Goal: Information Seeking & Learning: Learn about a topic

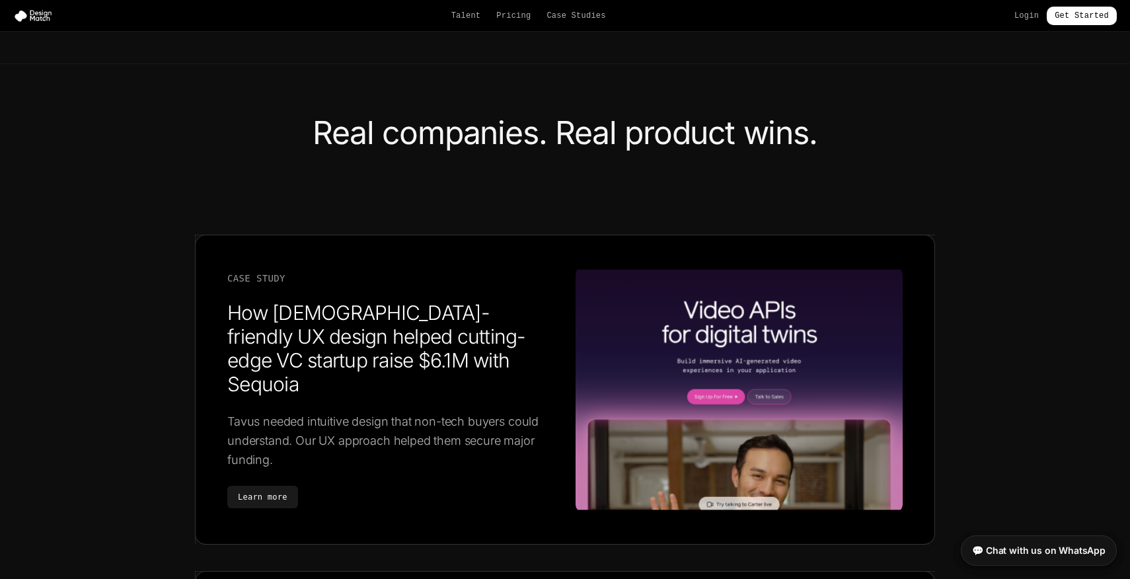
scroll to position [1914, 0]
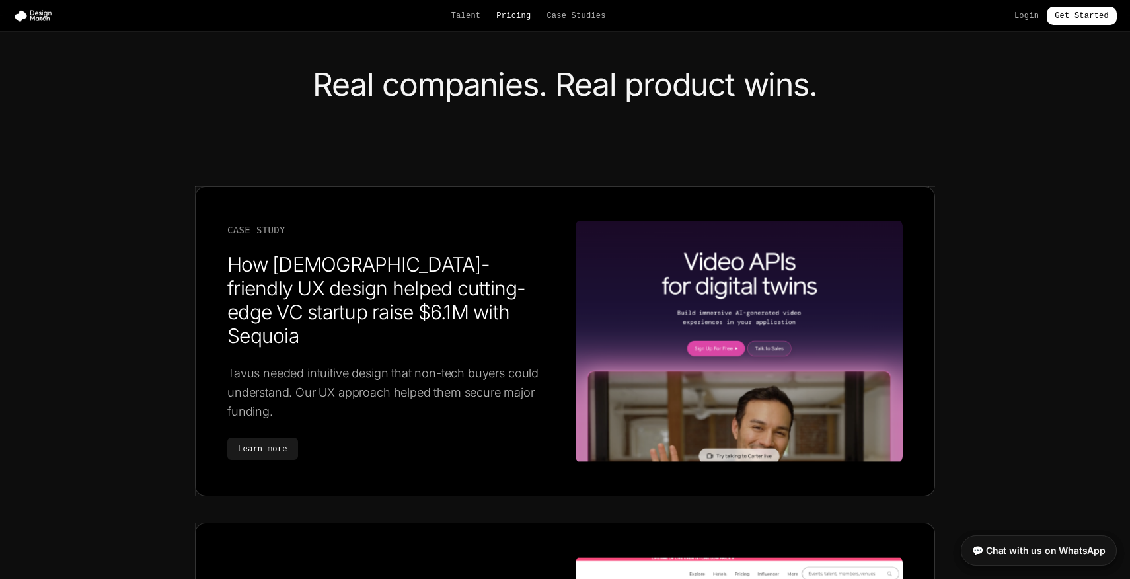
click at [518, 11] on link "Pricing" at bounding box center [513, 16] width 34 height 11
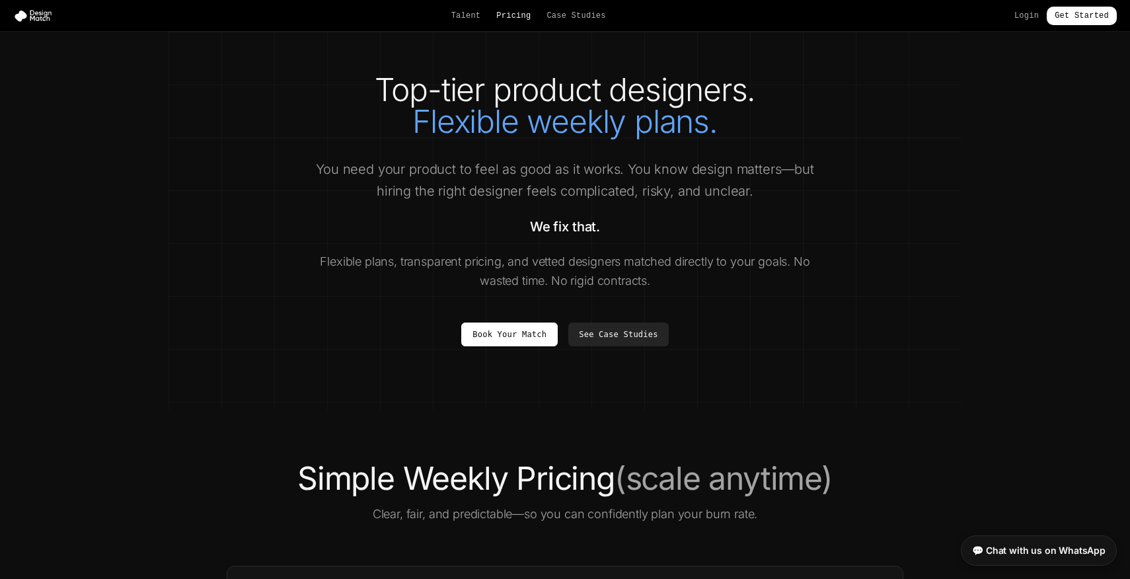
click at [497, 13] on link "Pricing" at bounding box center [513, 16] width 34 height 11
click at [524, 14] on link "Pricing" at bounding box center [513, 16] width 34 height 11
click at [561, 14] on link "Case Studies" at bounding box center [576, 16] width 59 height 11
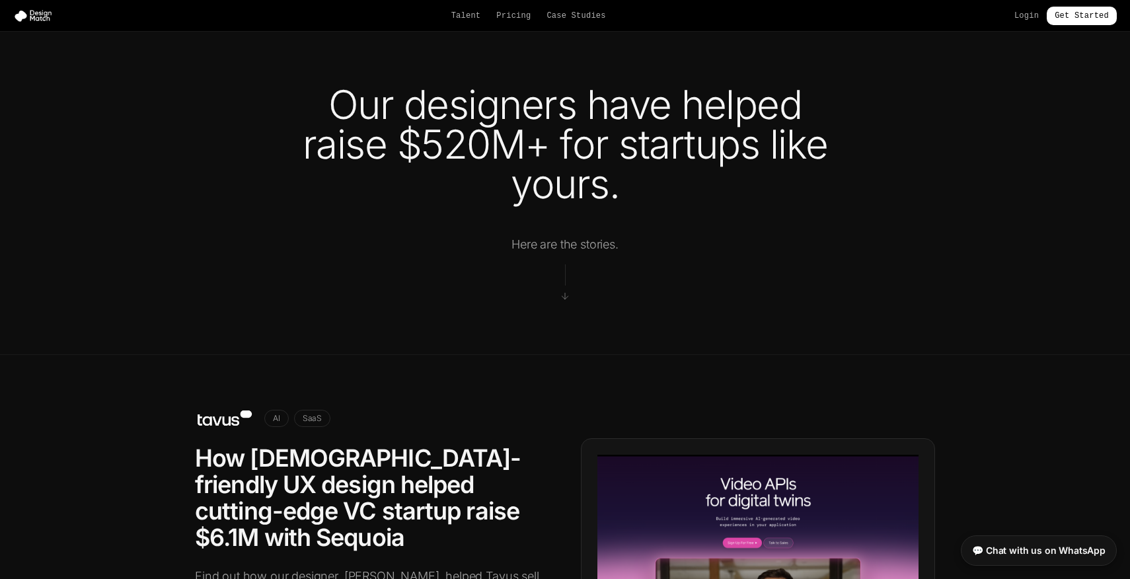
click at [482, 19] on div "Talent Pricing Case Studies" at bounding box center [528, 16] width 155 height 11
click at [474, 19] on link "Talent" at bounding box center [466, 16] width 30 height 11
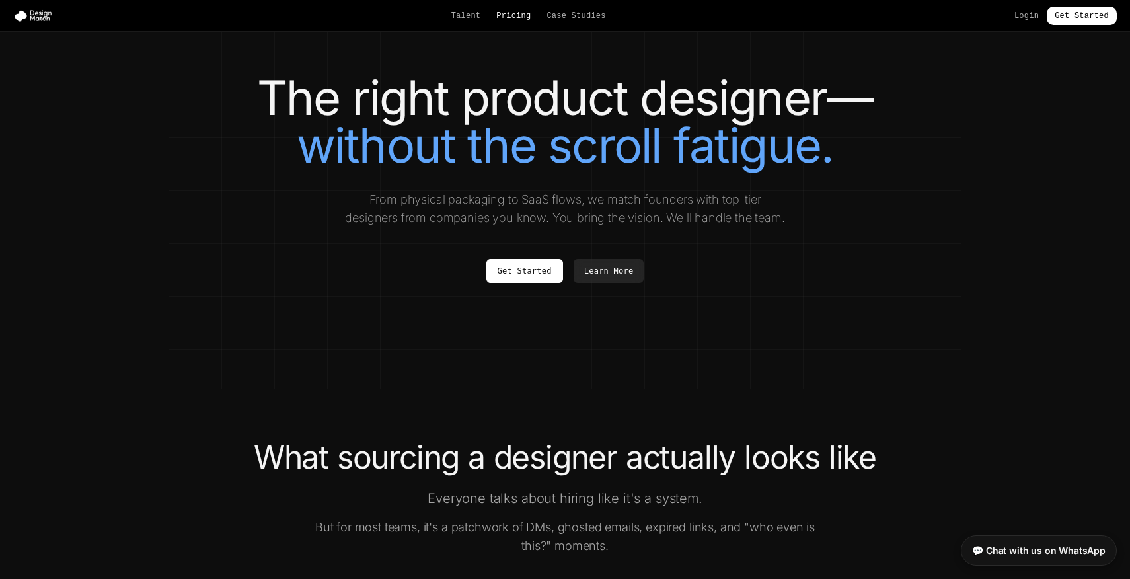
click at [500, 12] on link "Pricing" at bounding box center [513, 16] width 34 height 11
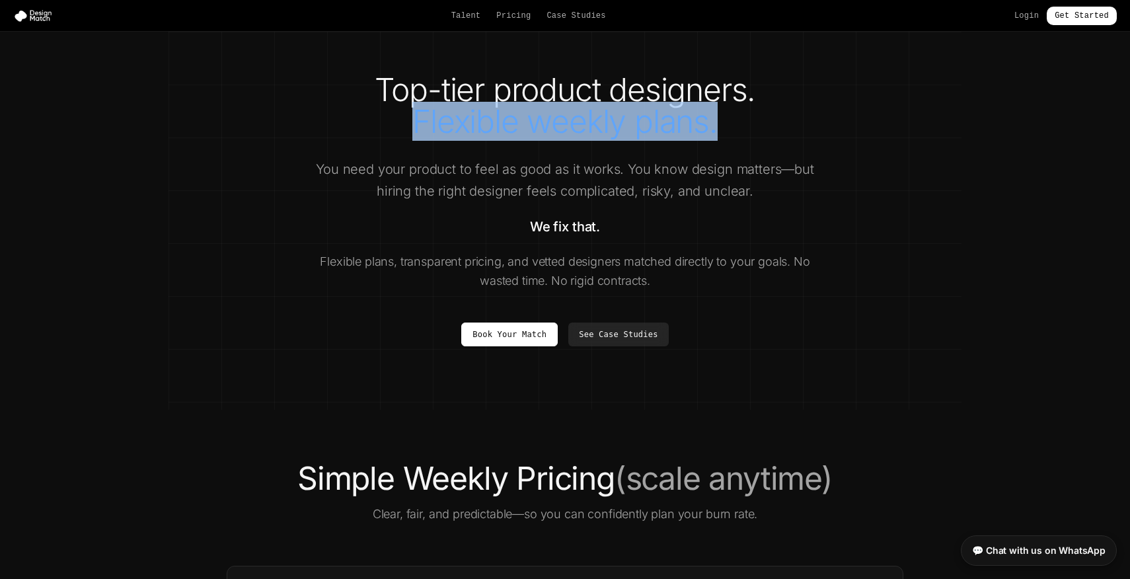
drag, startPoint x: 414, startPoint y: 107, endPoint x: 754, endPoint y: 119, distance: 339.3
click at [754, 119] on h1 "Top-tier product designers. Flexible weekly plans." at bounding box center [565, 105] width 740 height 63
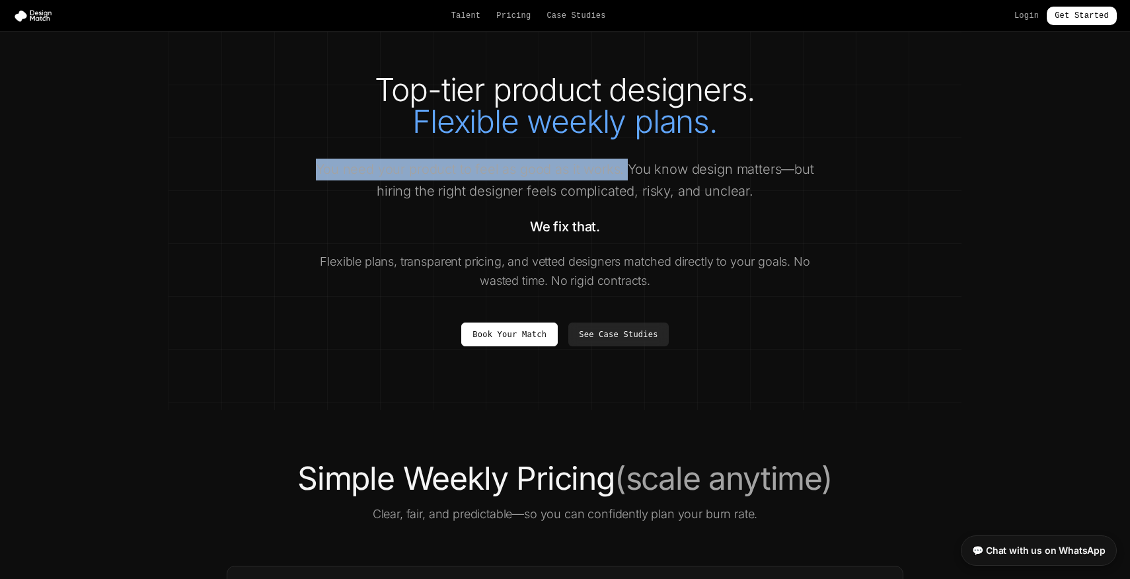
drag, startPoint x: 313, startPoint y: 163, endPoint x: 629, endPoint y: 170, distance: 316.7
click at [629, 170] on p "You need your product to feel as good as it works. You know design matters—but …" at bounding box center [565, 180] width 508 height 43
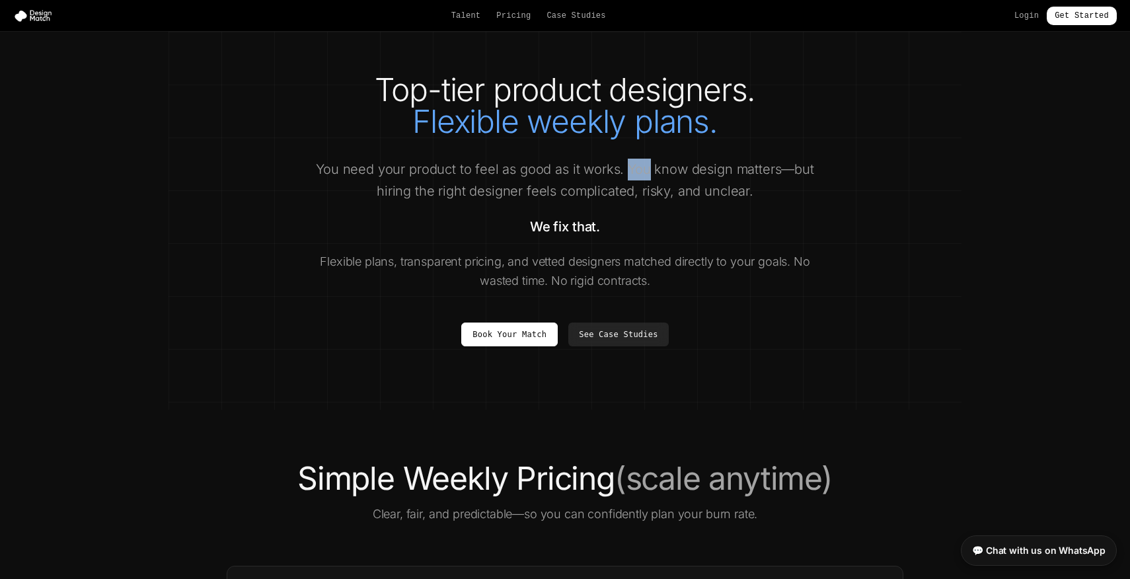
click at [629, 170] on p "You need your product to feel as good as it works. You know design matters—but …" at bounding box center [565, 180] width 508 height 43
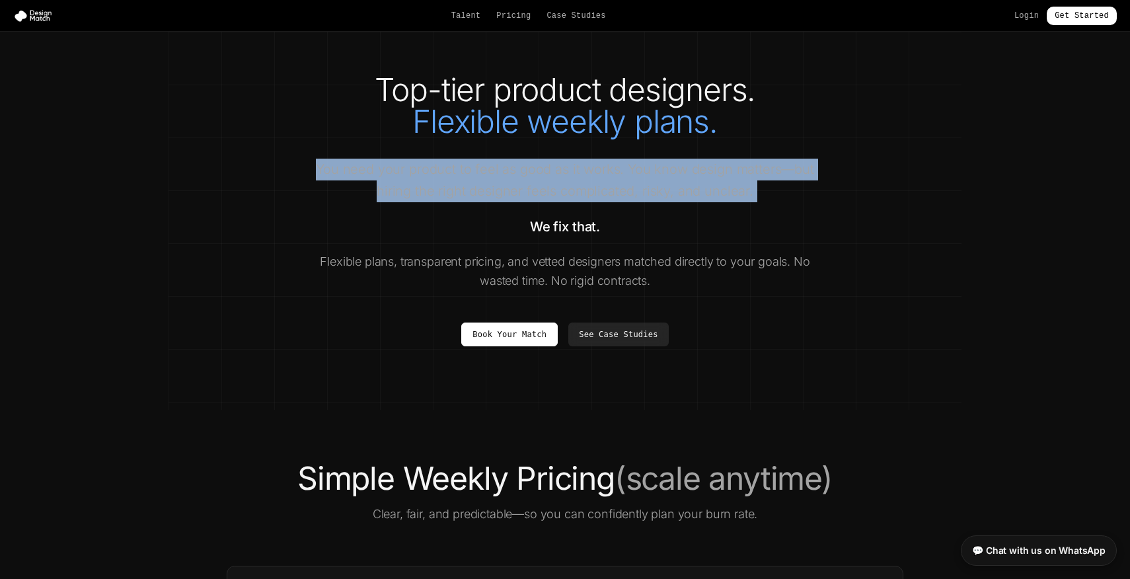
click at [629, 170] on p "You need your product to feel as good as it works. You know design matters—but …" at bounding box center [565, 180] width 508 height 43
click at [582, 188] on p "You need your product to feel as good as it works. You know design matters—but …" at bounding box center [565, 180] width 508 height 43
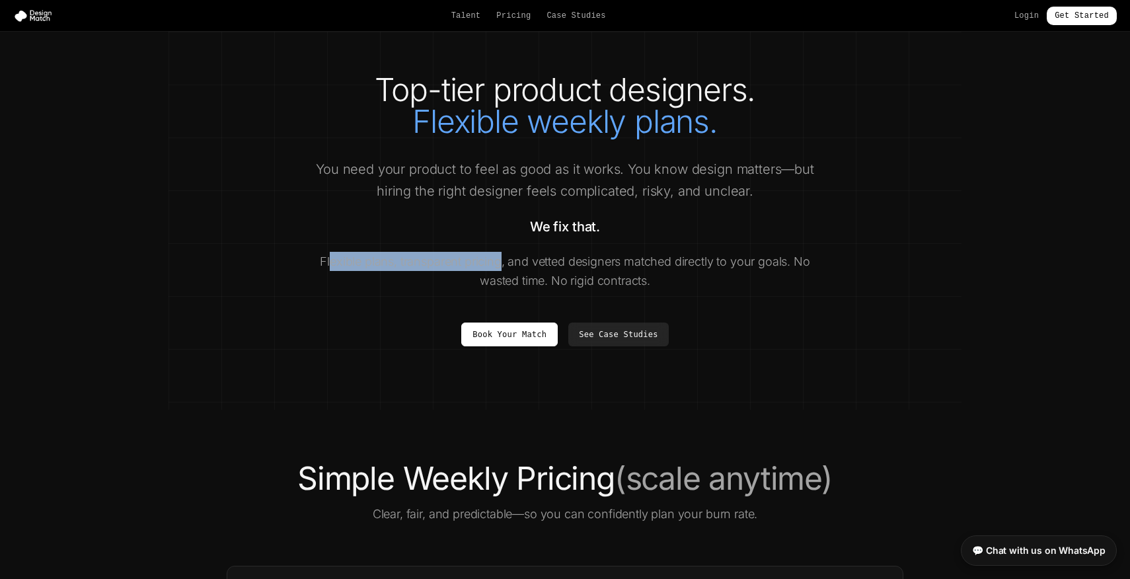
drag, startPoint x: 328, startPoint y: 264, endPoint x: 498, endPoint y: 259, distance: 170.6
click at [499, 260] on p "Flexible plans, transparent pricing, and vetted designers matched directly to y…" at bounding box center [565, 271] width 508 height 39
click at [498, 259] on p "Flexible plans, transparent pricing, and vetted designers matched directly to y…" at bounding box center [565, 271] width 508 height 39
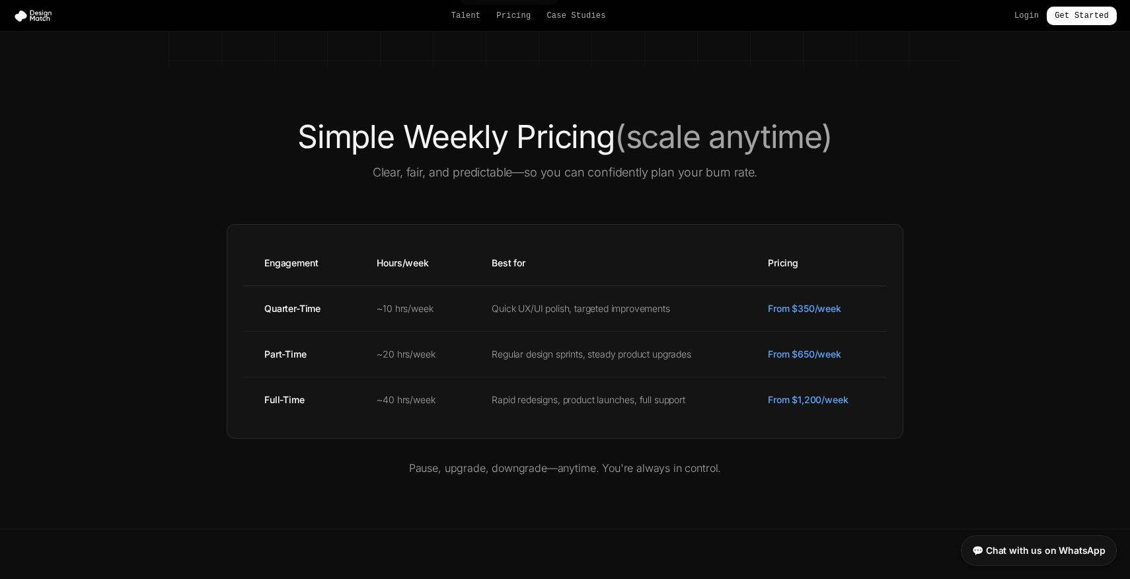
scroll to position [394, 0]
